Goal: Information Seeking & Learning: Compare options

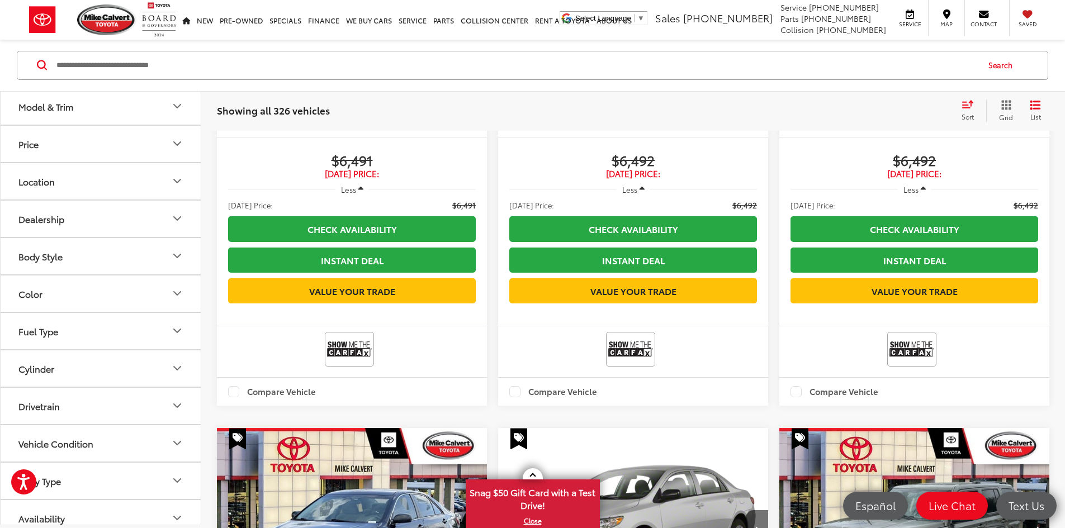
scroll to position [91, 0]
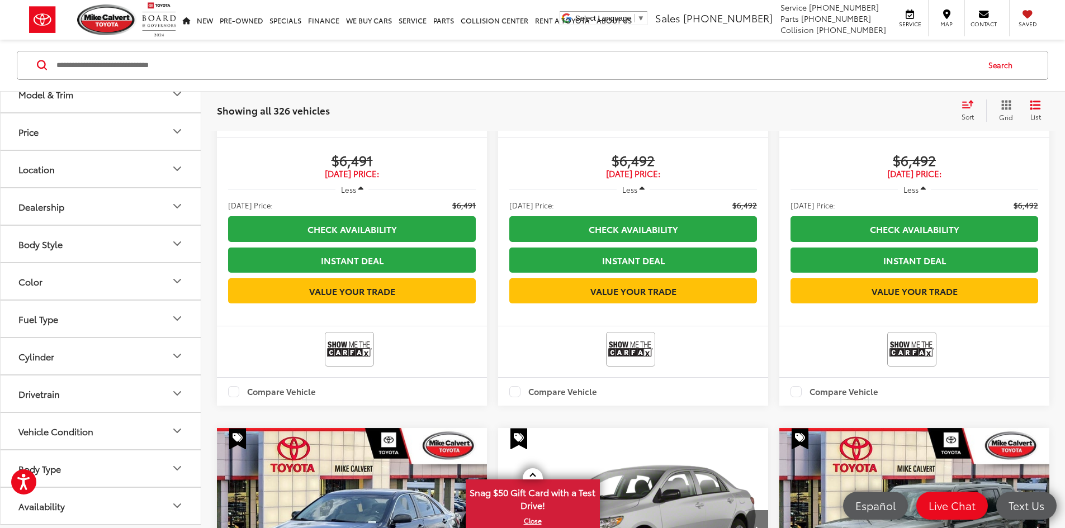
click at [135, 460] on button "Body Type" at bounding box center [101, 469] width 201 height 36
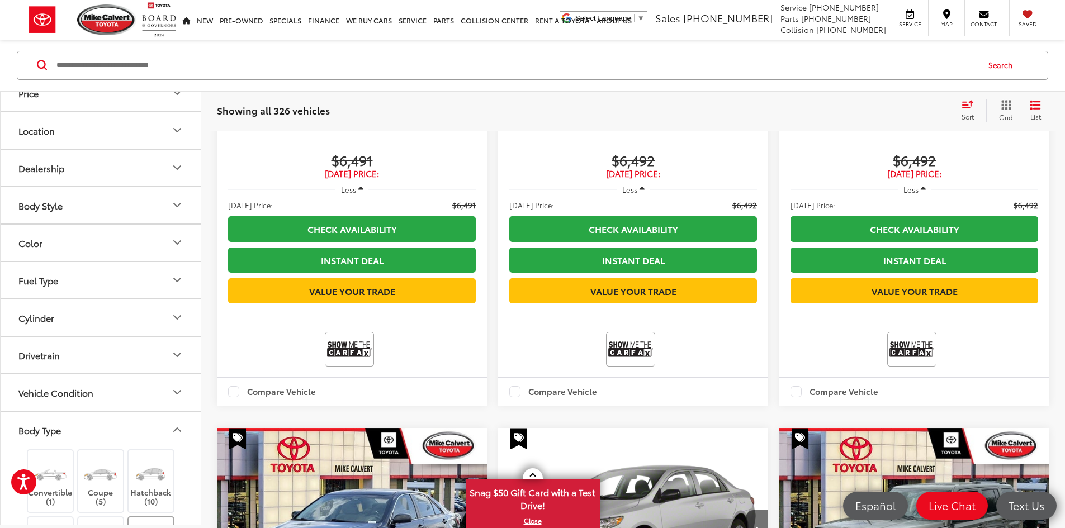
scroll to position [259, 0]
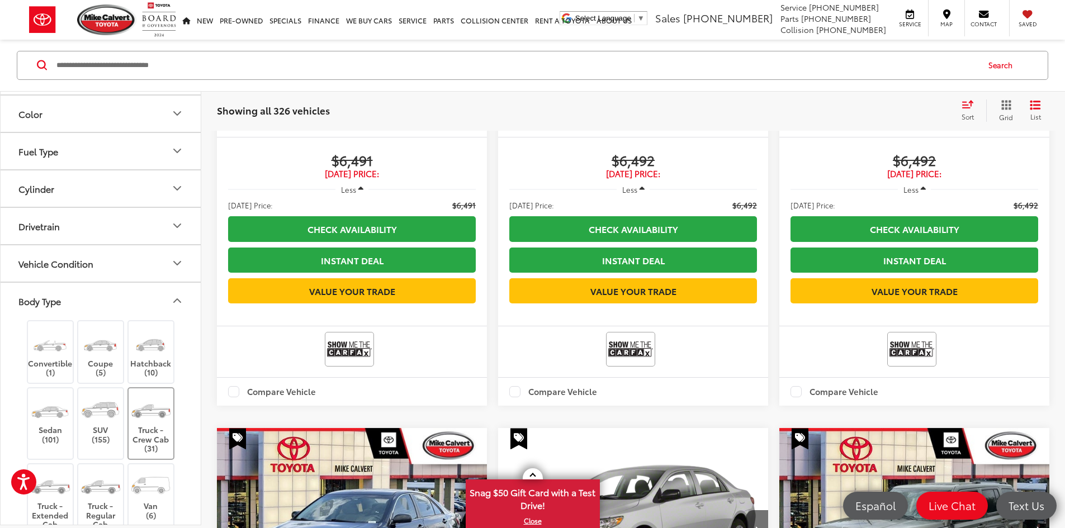
click at [160, 418] on img at bounding box center [151, 409] width 42 height 31
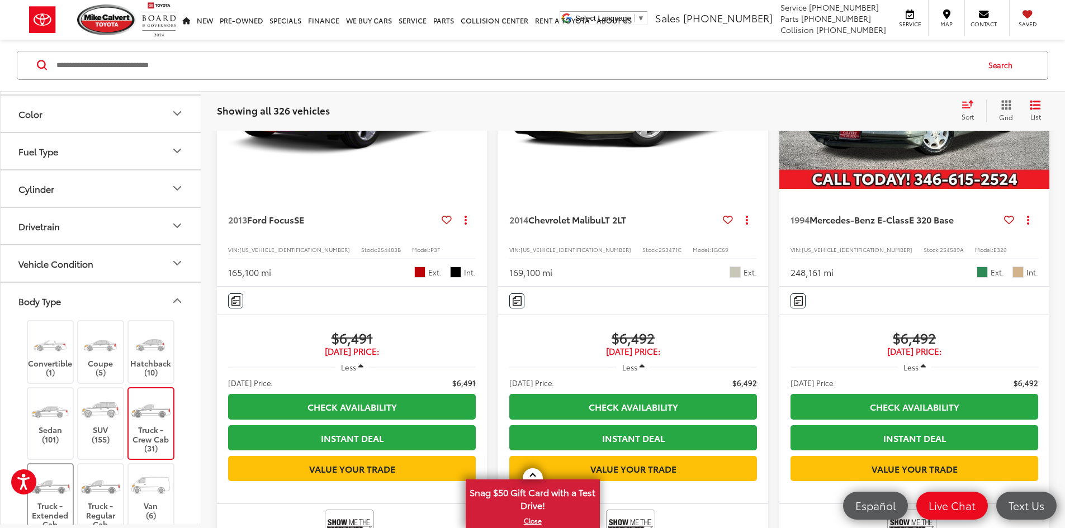
click at [66, 483] on img at bounding box center [50, 485] width 42 height 31
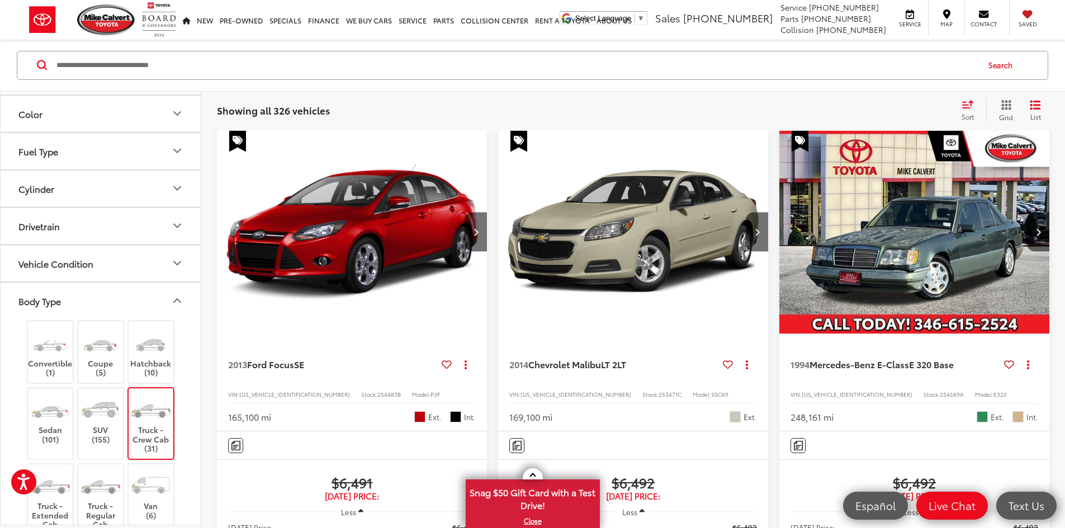
scroll to position [179, 0]
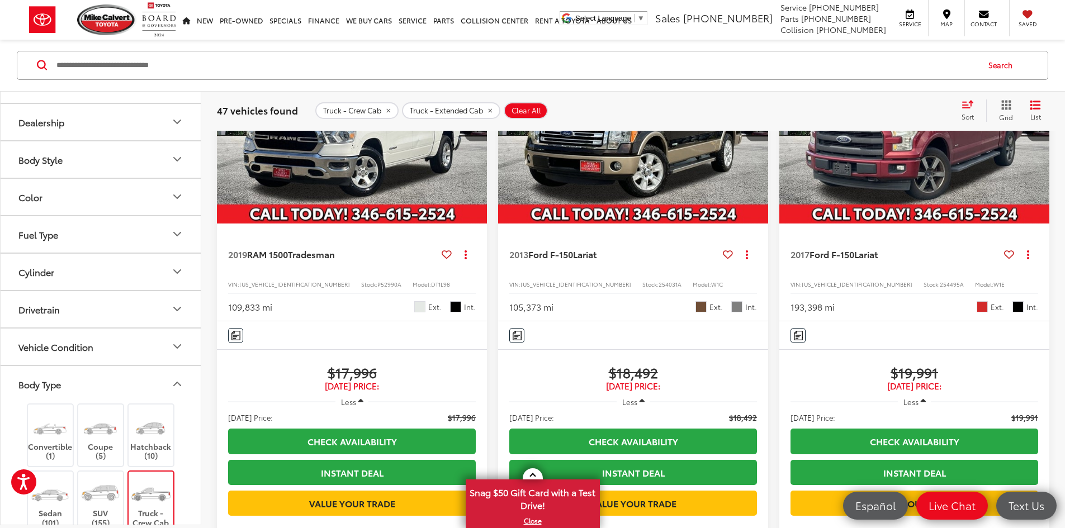
scroll to position [91, 0]
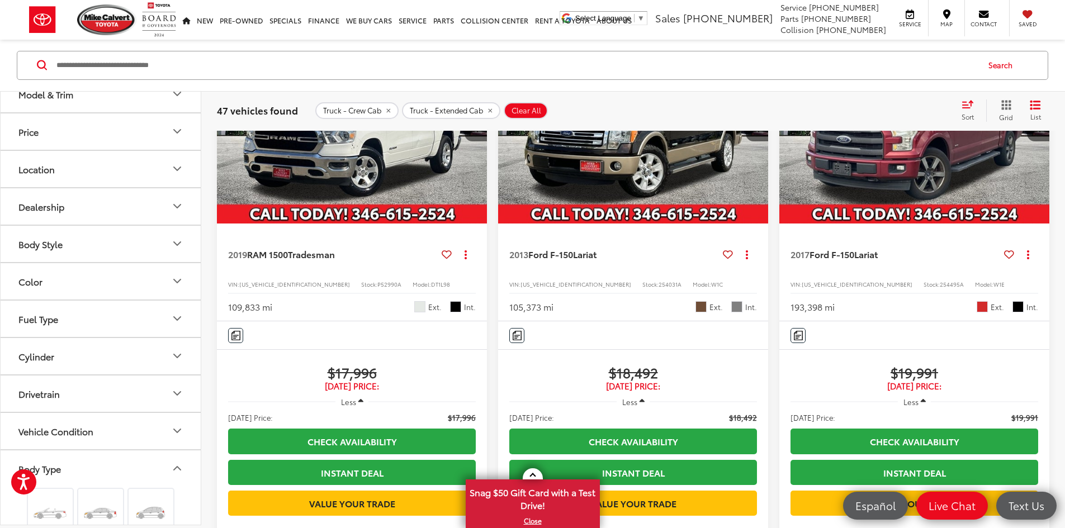
click at [519, 114] on span "Clear All" at bounding box center [527, 110] width 30 height 9
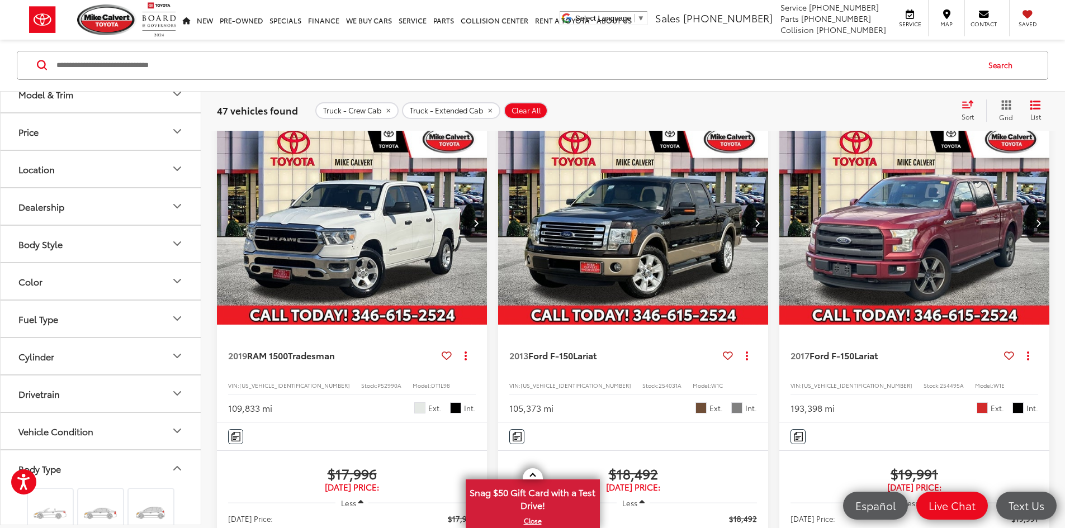
scroll to position [179, 0]
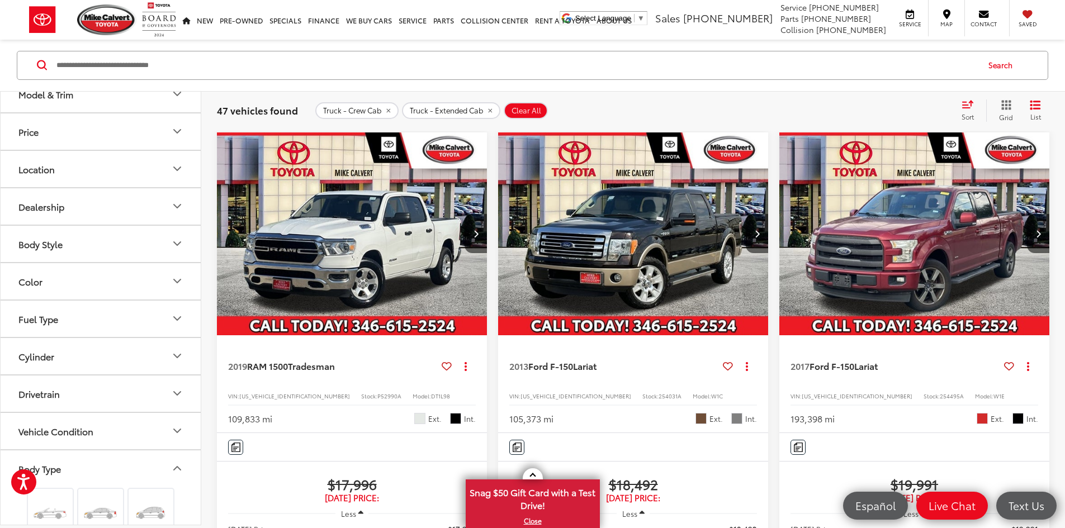
click at [291, 73] on input "Search by Make, Model, or Keyword" at bounding box center [516, 65] width 923 height 27
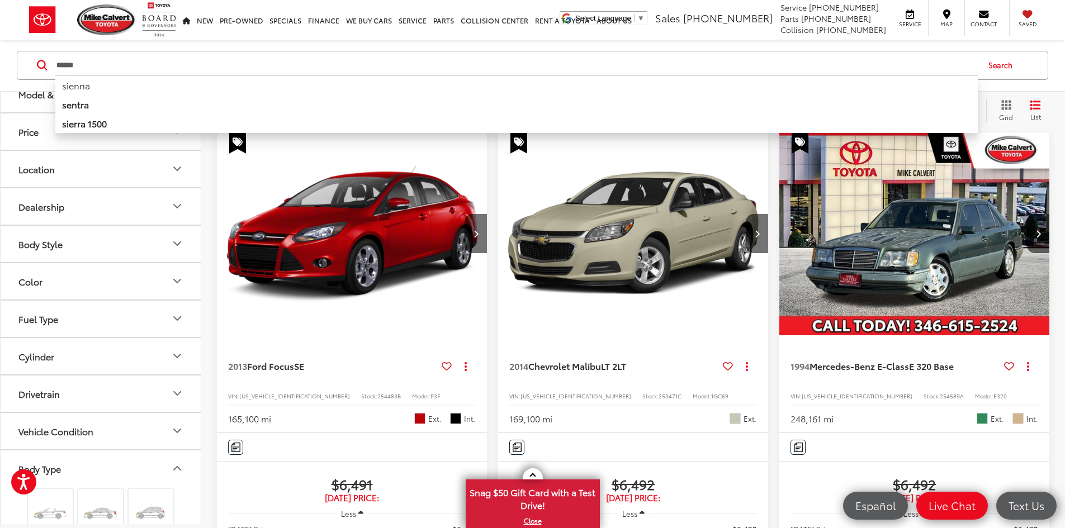
type input "******"
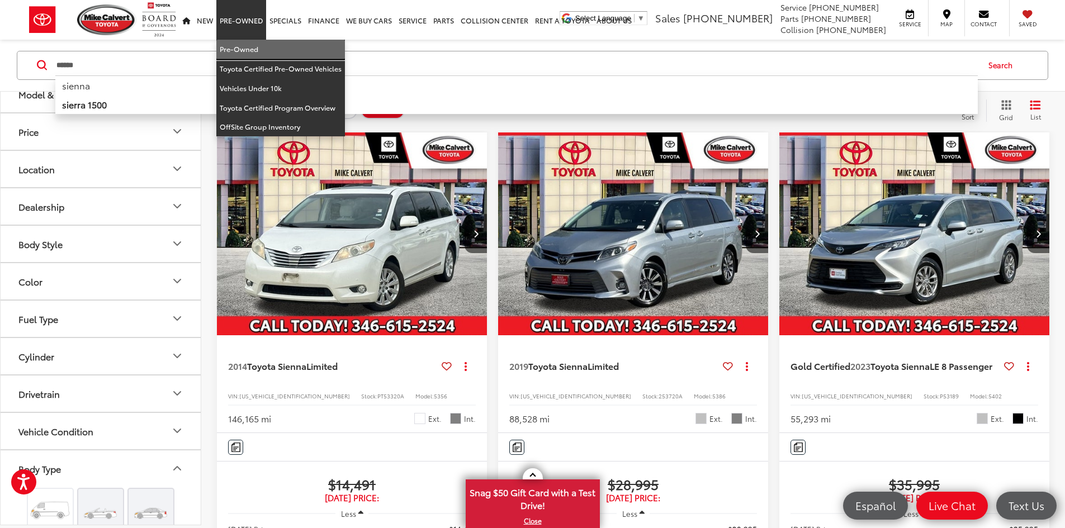
click at [237, 44] on link "Pre-Owned" at bounding box center [280, 50] width 129 height 20
